Goal: Task Accomplishment & Management: Manage account settings

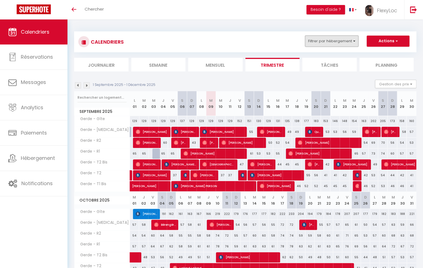
click at [314, 43] on button "Filtrer par hébergement" at bounding box center [331, 41] width 53 height 11
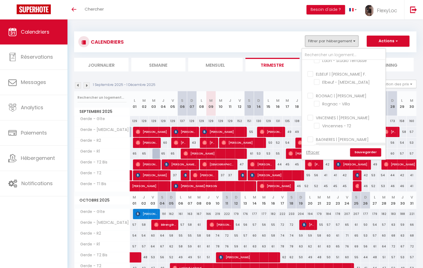
scroll to position [89, 0]
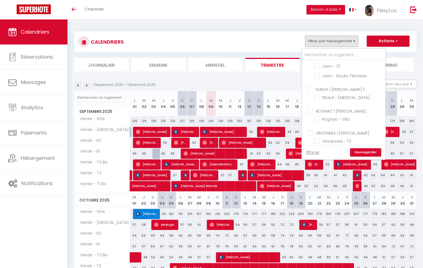
click at [235, 83] on div "1 Septembre 2025 - 1 Décembre 2025 Gestion des prix Nb Nuits minimum Règles Dis…" at bounding box center [245, 85] width 342 height 11
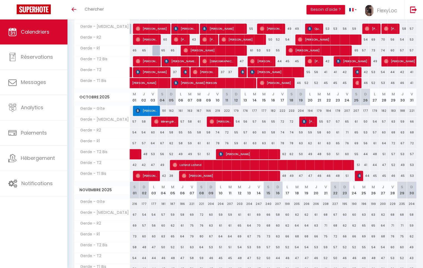
scroll to position [0, 0]
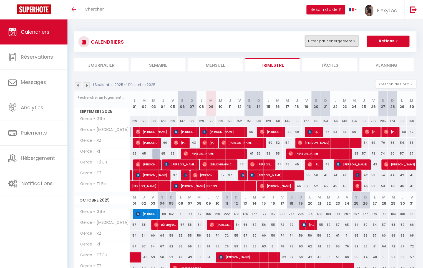
click at [319, 45] on button "Filtrer par hébergement" at bounding box center [331, 41] width 53 height 11
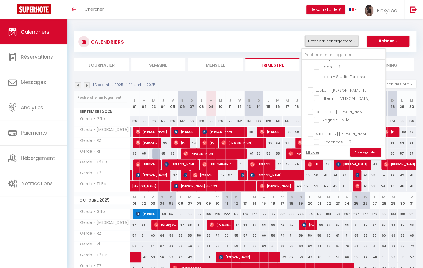
scroll to position [87, 0]
click at [324, 87] on input "ELBEUF | [PERSON_NAME] F." at bounding box center [349, 90] width 83 height 6
checkbox input "true"
checkbox input "false"
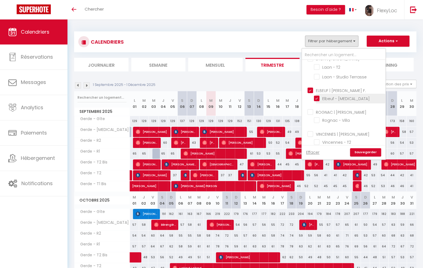
checkbox input "false"
checkbox input "true"
checkbox input "false"
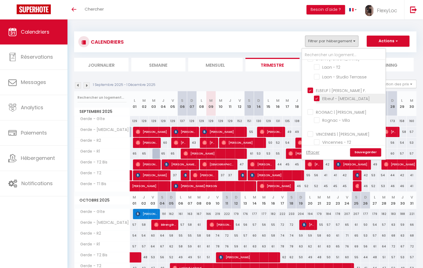
checkbox input "false"
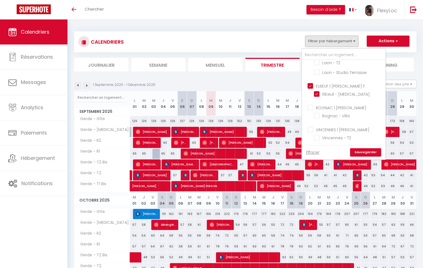
scroll to position [92, 0]
click at [367, 154] on link "Sauvegarder" at bounding box center [365, 152] width 31 height 8
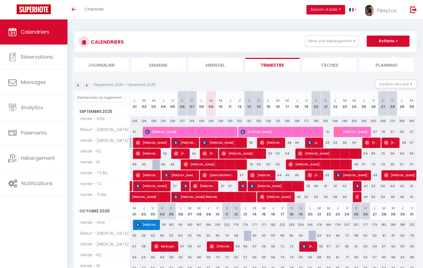
click at [84, 86] on img at bounding box center [87, 85] width 6 height 6
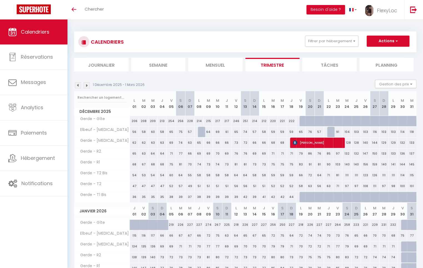
click at [78, 85] on img at bounding box center [78, 85] width 6 height 6
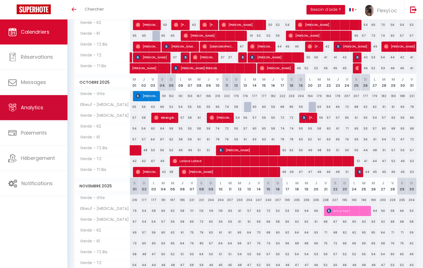
scroll to position [164, 0]
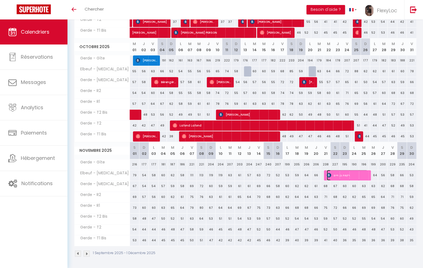
click at [357, 175] on span "רקפת בן חיים" at bounding box center [347, 175] width 41 height 11
select select "OK"
select select "0"
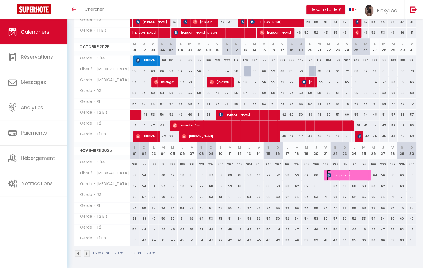
select select "1"
select select
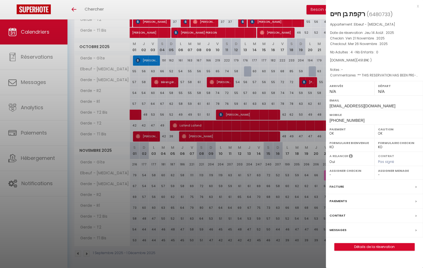
click at [282, 173] on div at bounding box center [211, 134] width 423 height 268
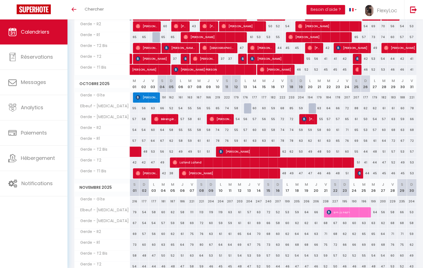
scroll to position [22, 0]
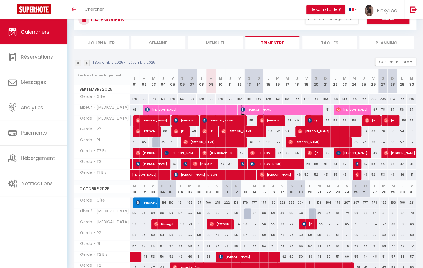
click at [273, 106] on span "[PERSON_NAME]" at bounding box center [280, 109] width 79 height 11
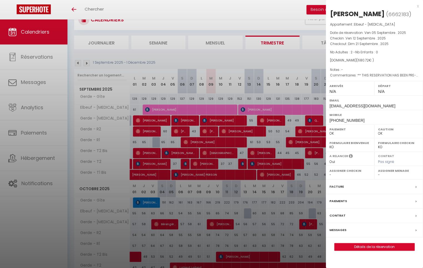
click at [257, 108] on div at bounding box center [211, 134] width 423 height 268
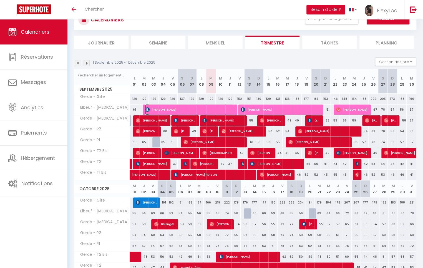
click at [217, 109] on span "[PERSON_NAME]" at bounding box center [189, 109] width 88 height 11
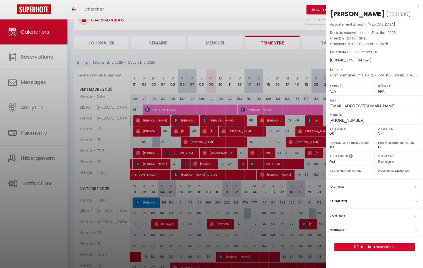
click at [212, 109] on div at bounding box center [211, 134] width 423 height 268
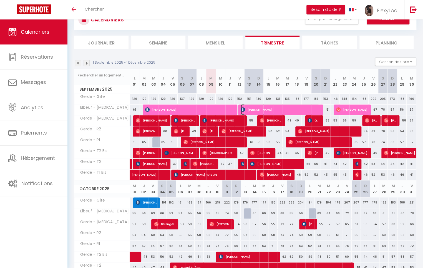
click at [250, 110] on span "[PERSON_NAME]" at bounding box center [280, 109] width 79 height 11
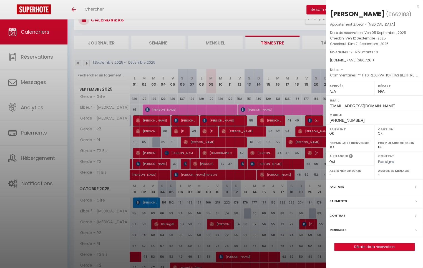
click at [250, 110] on div at bounding box center [211, 134] width 423 height 268
